Goal: Task Accomplishment & Management: Complete application form

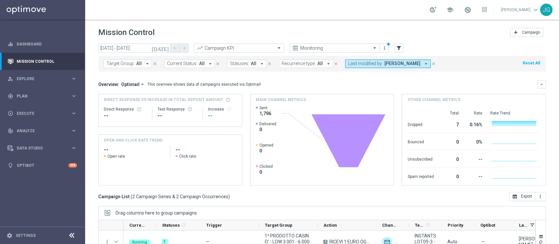
scroll to position [5, 0]
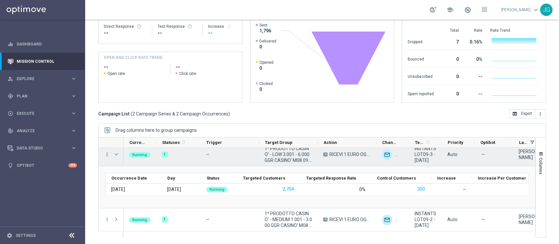
click at [119, 155] on span "Press SPACE to select this row." at bounding box center [116, 154] width 6 height 5
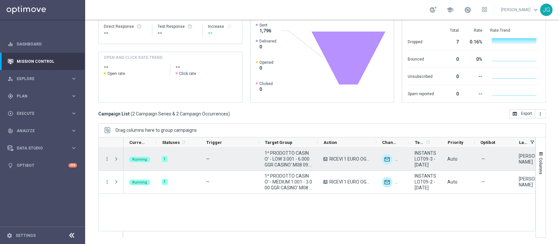
scroll to position [0, 0]
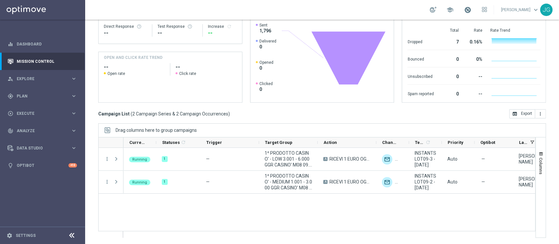
click at [464, 6] on span at bounding box center [467, 9] width 7 height 7
click at [48, 118] on div "play_circle_outline Execute keyboard_arrow_right" at bounding box center [42, 113] width 85 height 17
click at [36, 127] on link "Campaign Builder" at bounding box center [42, 126] width 51 height 5
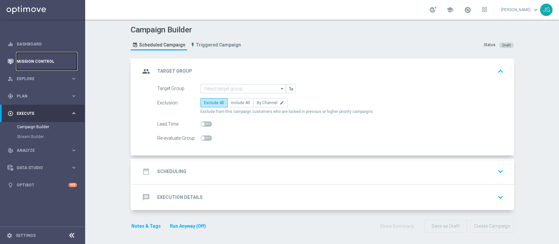
click at [31, 60] on link "Mission Control" at bounding box center [47, 61] width 60 height 17
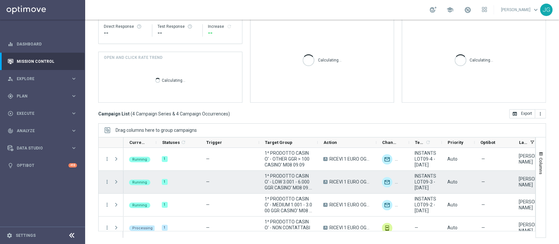
scroll to position [8, 0]
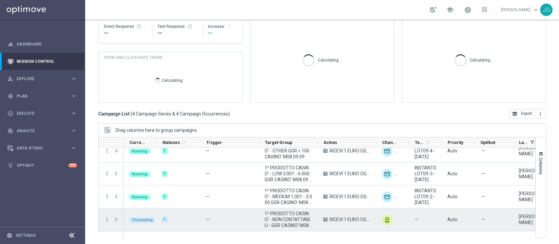
click at [118, 219] on span "Press SPACE to select this row." at bounding box center [116, 219] width 6 height 5
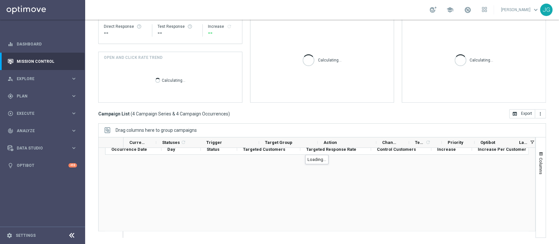
scroll to position [50, 0]
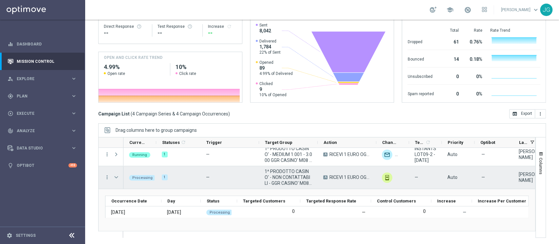
click at [118, 176] on span "Press SPACE to select this row." at bounding box center [116, 177] width 6 height 5
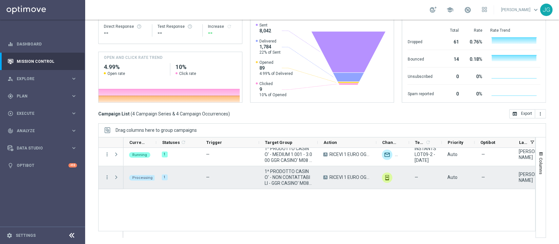
click at [118, 176] on div "more_vert more_vert more_vert more_vert" at bounding box center [111, 144] width 25 height 92
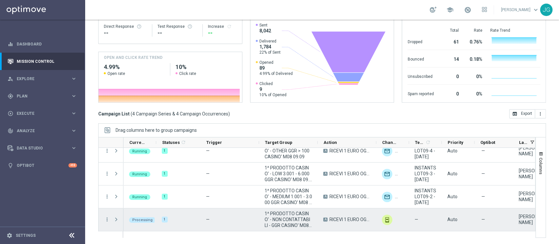
click at [115, 217] on span "Press SPACE to select this row." at bounding box center [116, 219] width 6 height 5
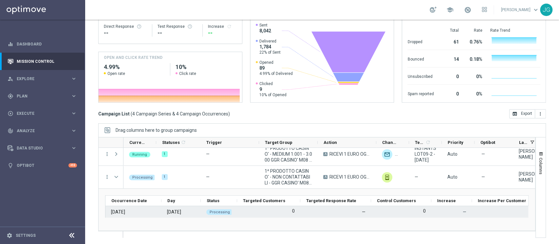
scroll to position [50, 0]
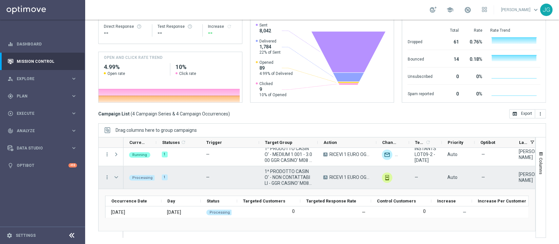
click at [116, 180] on span "Press SPACE to select this row." at bounding box center [116, 177] width 6 height 5
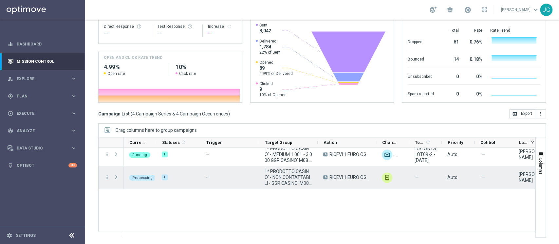
scroll to position [8, 0]
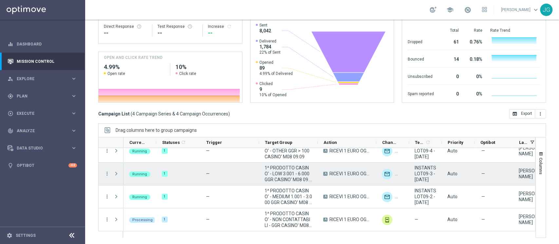
click at [116, 180] on span "Press SPACE to select this row." at bounding box center [116, 173] width 7 height 13
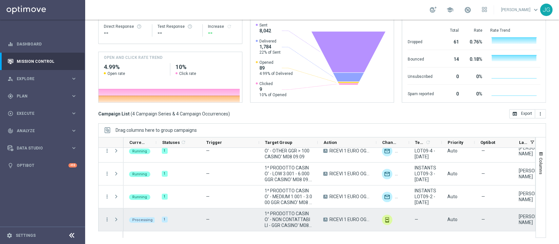
click at [116, 218] on span "Press SPACE to select this row." at bounding box center [116, 219] width 6 height 5
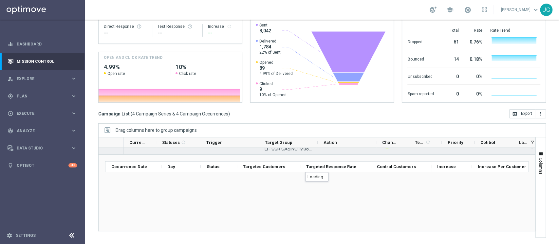
scroll to position [50, 0]
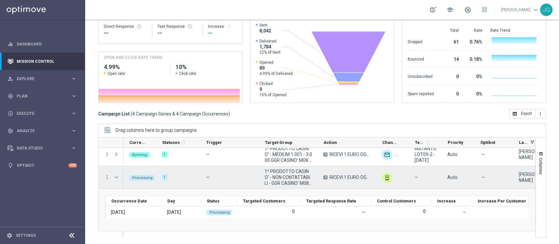
click at [119, 177] on span "Press SPACE to select this row." at bounding box center [116, 177] width 6 height 5
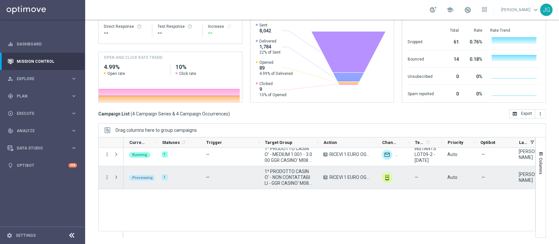
click at [119, 177] on div "more_vert more_vert more_vert more_vert" at bounding box center [111, 144] width 25 height 92
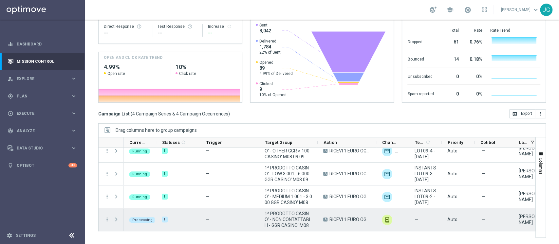
click at [114, 218] on span "Press SPACE to select this row." at bounding box center [116, 219] width 6 height 5
click at [117, 220] on span "Press SPACE to select this row." at bounding box center [116, 219] width 6 height 5
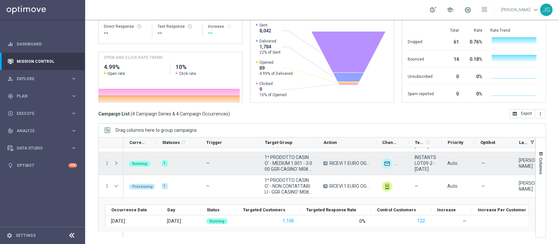
scroll to position [44, 0]
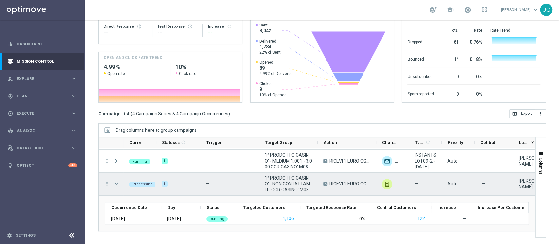
click at [118, 183] on span "Press SPACE to select this row." at bounding box center [116, 183] width 6 height 5
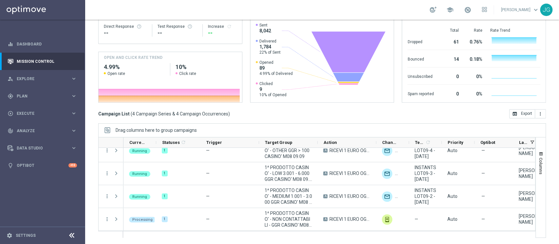
scroll to position [8, 0]
click at [34, 94] on span "Plan" at bounding box center [44, 96] width 54 height 4
click at [40, 161] on span "Execute" at bounding box center [44, 163] width 54 height 4
click at [40, 126] on link "Campaign Builder" at bounding box center [42, 126] width 51 height 5
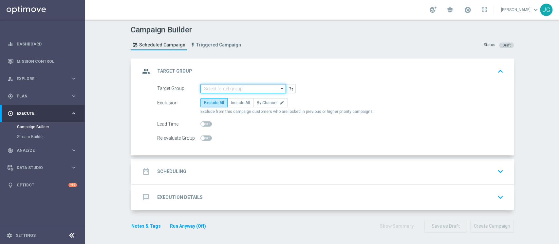
click at [231, 90] on input at bounding box center [242, 88] width 85 height 9
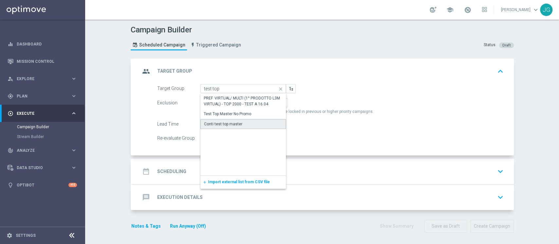
click at [237, 125] on div "Conti test top master" at bounding box center [243, 124] width 86 height 10
type input "Conti test top master"
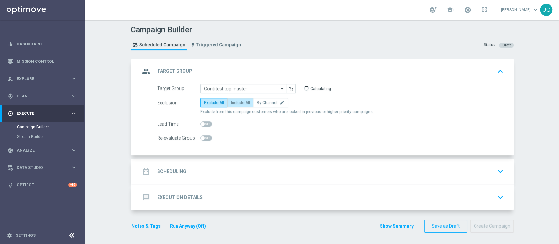
click at [237, 106] on label "Include All" at bounding box center [240, 102] width 26 height 9
click at [235, 106] on input "Include All" at bounding box center [233, 104] width 4 height 4
radio input "true"
click at [231, 173] on div "date_range Scheduling keyboard_arrow_down" at bounding box center [323, 171] width 366 height 12
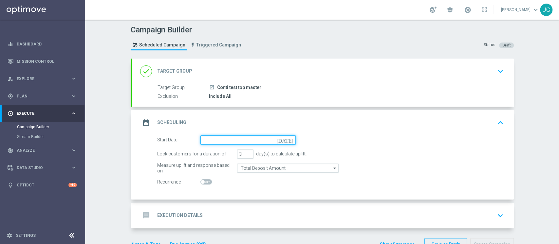
click at [239, 136] on input at bounding box center [247, 140] width 95 height 9
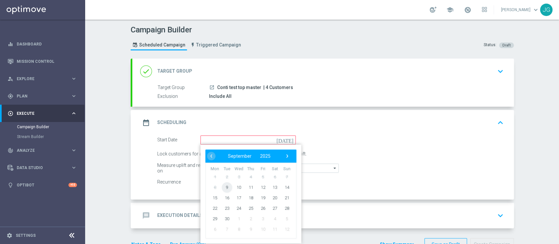
click at [221, 185] on span "9" at bounding box center [226, 187] width 10 height 10
type input "[DATE]"
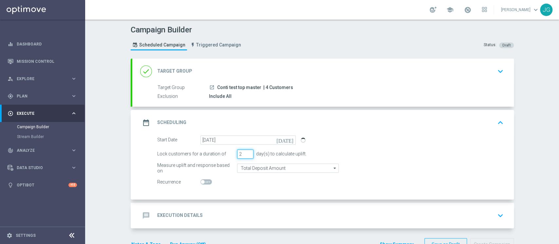
click at [246, 155] on input "2" at bounding box center [245, 154] width 16 height 9
type input "1"
click at [246, 155] on input "1" at bounding box center [245, 154] width 16 height 9
click at [201, 181] on span at bounding box center [203, 182] width 4 height 4
click at [200, 181] on input "checkbox" at bounding box center [205, 182] width 11 height 5
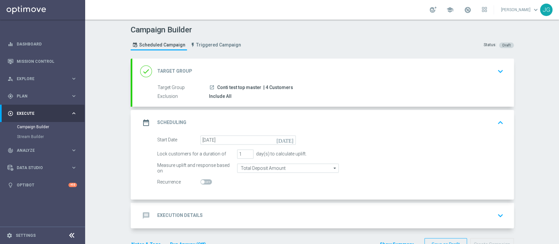
checkbox input "true"
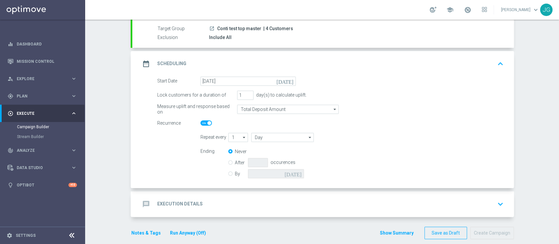
scroll to position [66, 0]
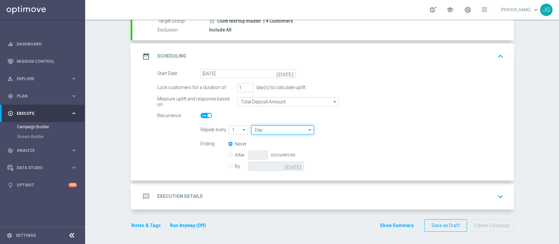
click at [267, 130] on input "Day" at bounding box center [282, 129] width 62 height 9
click at [263, 150] on div "Week" at bounding box center [281, 150] width 61 height 10
type input "Week"
click at [281, 129] on input "Week" at bounding box center [282, 129] width 62 height 9
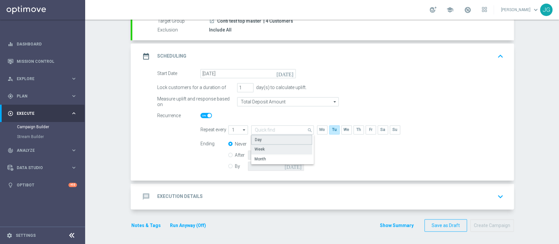
click at [267, 137] on div "Day" at bounding box center [281, 140] width 61 height 10
type input "Day"
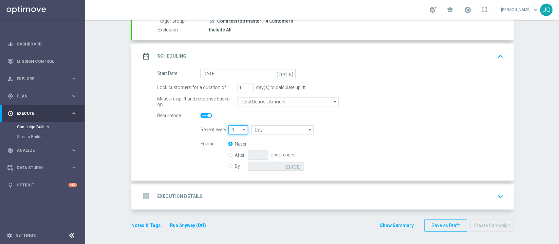
click at [228, 130] on input "1" at bounding box center [238, 129] width 20 height 9
click at [231, 158] on div "3" at bounding box center [235, 159] width 14 height 9
type input "3"
type input "Days"
click at [285, 131] on input "Days" at bounding box center [282, 129] width 62 height 9
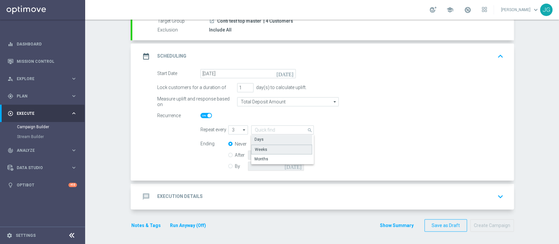
click at [264, 150] on div "Weeks" at bounding box center [281, 150] width 61 height 10
type input "Weeks"
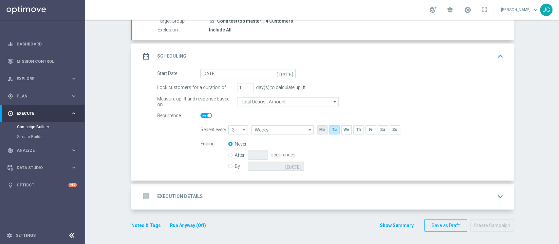
click at [320, 131] on input "checkbox" at bounding box center [322, 129] width 10 height 9
checkbox input "true"
click at [343, 130] on input "checkbox" at bounding box center [346, 129] width 10 height 9
checkbox input "true"
click at [332, 130] on input "checkbox" at bounding box center [334, 129] width 10 height 9
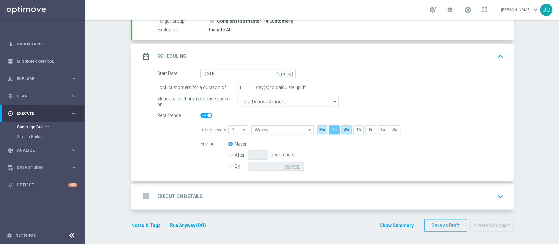
checkbox input "false"
click at [318, 130] on input "checkbox" at bounding box center [322, 129] width 10 height 9
checkbox input "false"
click at [331, 131] on input "checkbox" at bounding box center [334, 129] width 10 height 9
checkbox input "true"
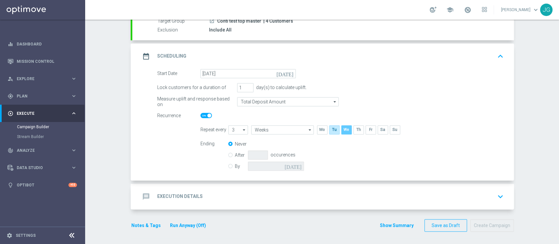
click at [344, 130] on input "checkbox" at bounding box center [346, 129] width 10 height 9
checkbox input "false"
click at [353, 131] on input "checkbox" at bounding box center [358, 129] width 10 height 9
checkbox input "true"
click at [378, 130] on input "checkbox" at bounding box center [383, 129] width 10 height 9
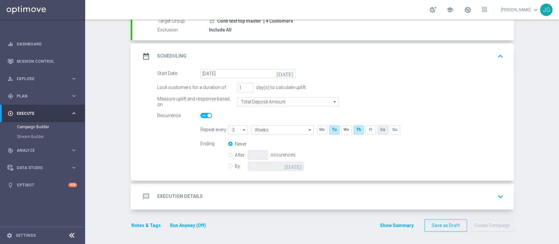
checkbox input "true"
click at [228, 166] on input "By" at bounding box center [230, 165] width 4 height 4
radio input "true"
radio input "false"
click at [296, 166] on icon "[DATE]" at bounding box center [294, 165] width 19 height 7
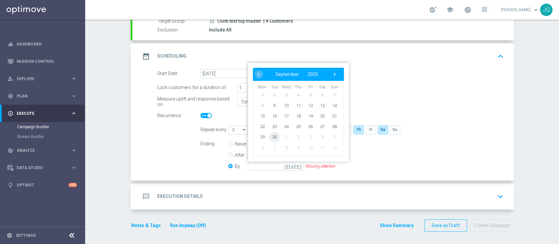
click at [273, 136] on span "30" at bounding box center [274, 137] width 10 height 10
type input "[DATE]"
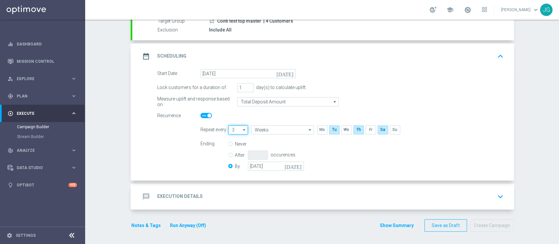
click at [235, 130] on input "3" at bounding box center [238, 129] width 20 height 9
click at [233, 141] on div "1" at bounding box center [235, 140] width 14 height 10
type input "1"
type input "Week"
click at [299, 131] on input "Week" at bounding box center [282, 129] width 62 height 9
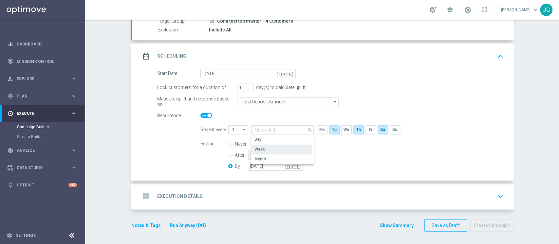
click at [351, 154] on div "Ending Never After occurences By [DATE] [DATE]" at bounding box center [352, 156] width 313 height 33
type input "Week"
click at [257, 197] on div "message Execution Details keyboard_arrow_down" at bounding box center [323, 197] width 366 height 12
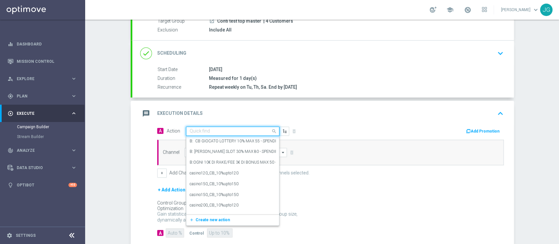
click at [224, 133] on input "text" at bounding box center [226, 132] width 73 height 6
